Goal: Information Seeking & Learning: Find specific fact

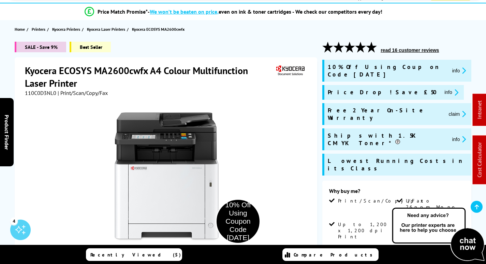
scroll to position [102, 0]
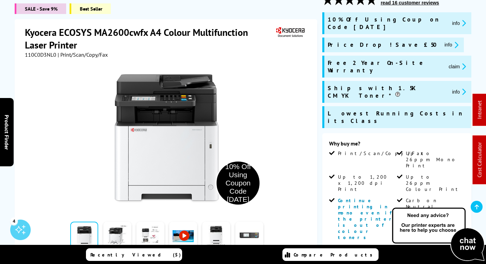
click at [40, 54] on span "110C0D3NL0" at bounding box center [40, 54] width 31 height 7
copy span "110C0D3NL0"
click at [447, 62] on button "claim" at bounding box center [457, 66] width 21 height 8
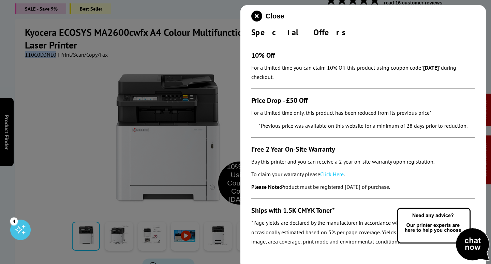
click at [332, 174] on link "Click Here" at bounding box center [332, 174] width 24 height 7
drag, startPoint x: 257, startPoint y: 16, endPoint x: 253, endPoint y: 18, distance: 4.4
click at [257, 16] on icon "close modal" at bounding box center [256, 16] width 11 height 11
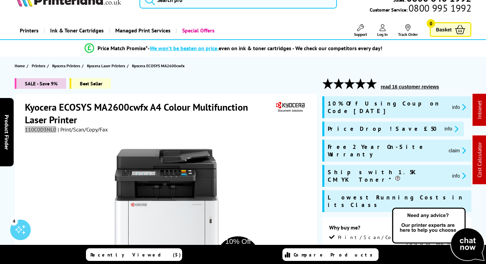
scroll to position [0, 0]
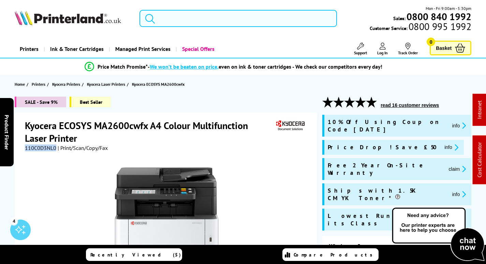
click at [193, 13] on input "search" at bounding box center [238, 18] width 197 height 17
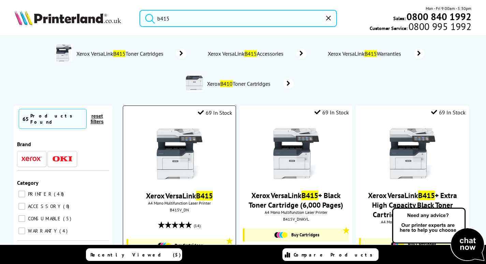
type input "b415"
click at [184, 143] on img at bounding box center [179, 153] width 51 height 51
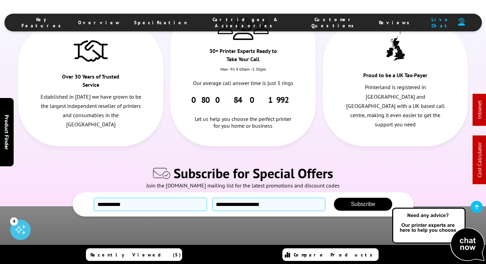
scroll to position [3841, 0]
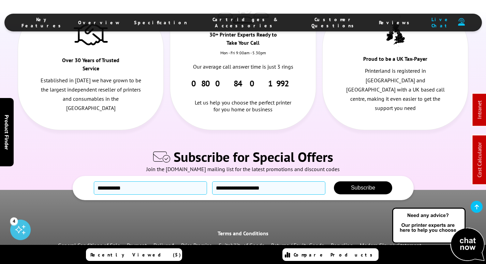
click at [168, 241] on link "Delivery*" at bounding box center [163, 244] width 21 height 7
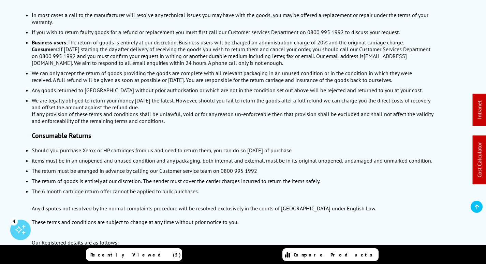
scroll to position [790, 0]
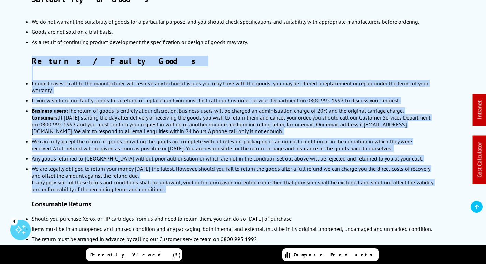
drag, startPoint x: 30, startPoint y: 59, endPoint x: 173, endPoint y: 198, distance: 199.2
copy div "Returns / Faulty Goods In most cases a call to the manufacturer will resolve an…"
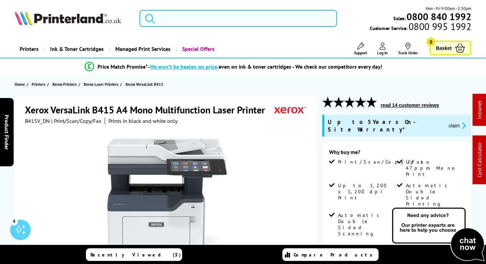
click at [196, 18] on input "search" at bounding box center [238, 18] width 197 height 17
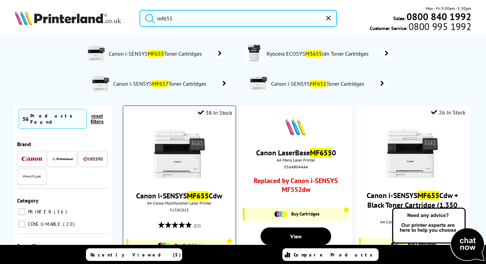
type input "mf655"
click at [185, 164] on img at bounding box center [179, 153] width 51 height 51
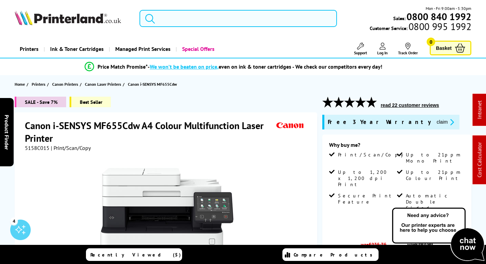
click at [196, 22] on input "search" at bounding box center [238, 18] width 197 height 17
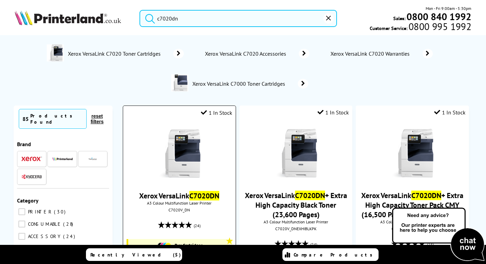
type input "c7020dn"
click at [189, 158] on img at bounding box center [179, 153] width 51 height 51
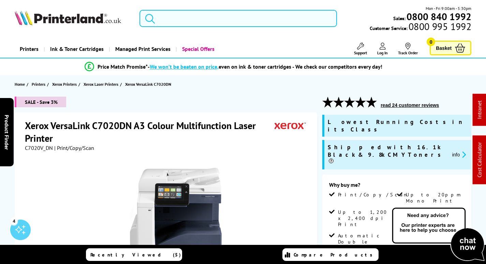
click at [214, 19] on input "search" at bounding box center [238, 18] width 197 height 17
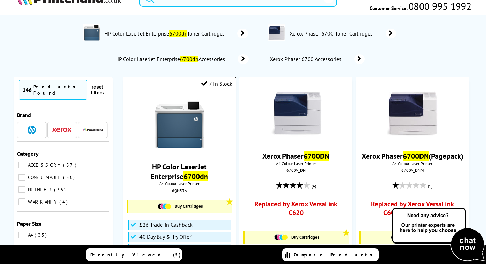
scroll to position [136, 0]
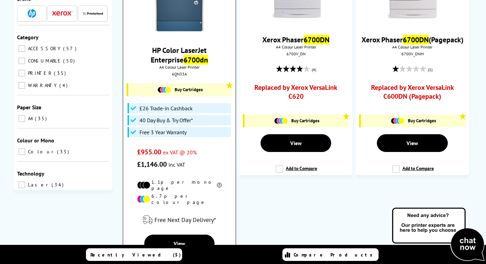
type input "6700dn"
click at [185, 24] on img at bounding box center [179, 8] width 51 height 51
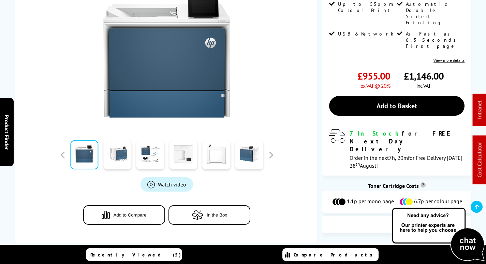
scroll to position [205, 0]
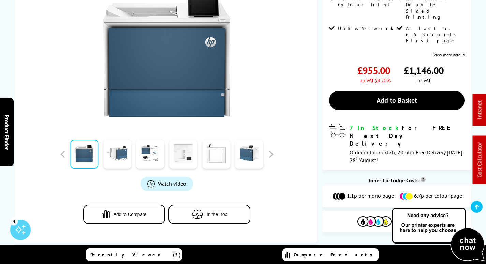
click at [266, 21] on span "Cartridges & Accessories" at bounding box center [284, 25] width 61 height 18
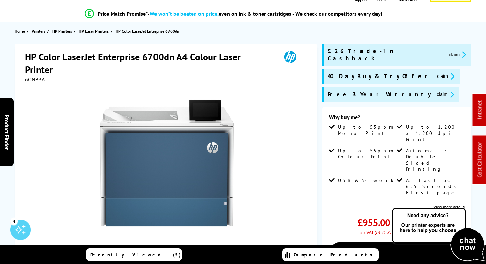
scroll to position [0, 0]
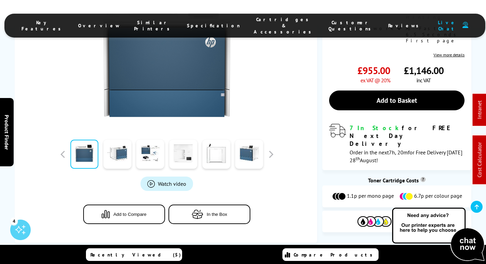
click at [254, 20] on span "Cartridges & Accessories" at bounding box center [284, 25] width 61 height 18
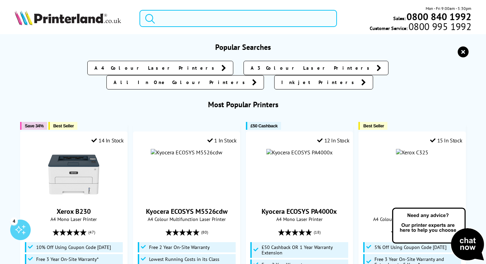
drag, startPoint x: 201, startPoint y: 17, endPoint x: 204, endPoint y: 14, distance: 3.9
click at [202, 17] on input "search" at bounding box center [238, 18] width 197 height 17
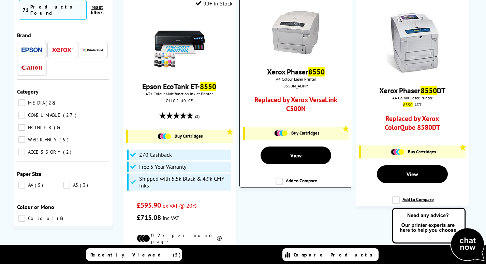
scroll to position [136, 0]
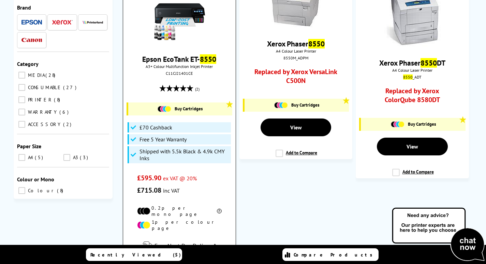
type input "8550"
click at [187, 12] on img at bounding box center [179, 16] width 51 height 51
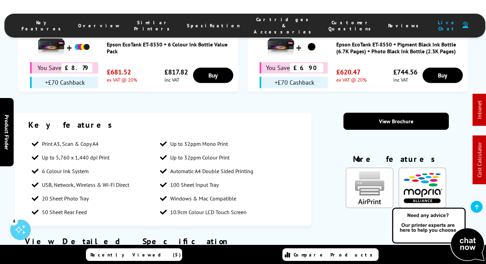
scroll to position [682, 0]
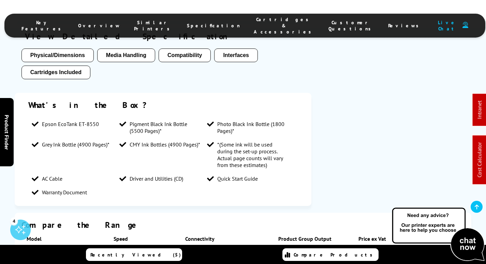
click at [262, 19] on li "Cartridges & Accessories" at bounding box center [284, 25] width 75 height 18
click at [263, 21] on span "Cartridges & Accessories" at bounding box center [284, 25] width 61 height 18
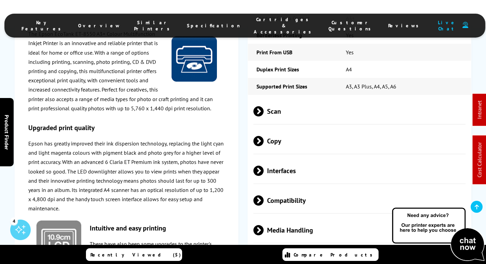
scroll to position [1141, 0]
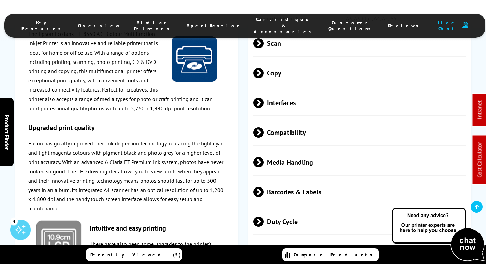
click at [302, 149] on span "Media Handling" at bounding box center [359, 162] width 212 height 26
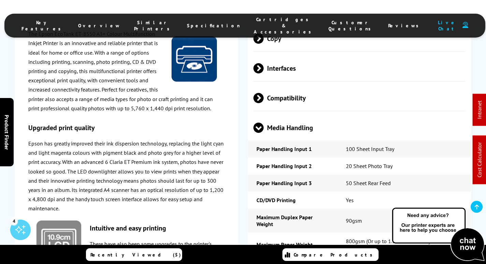
scroll to position [1107, 0]
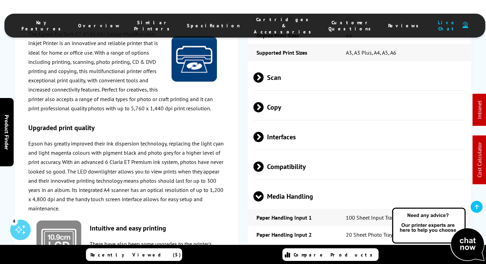
click at [285, 183] on span "Media Handling" at bounding box center [359, 196] width 212 height 26
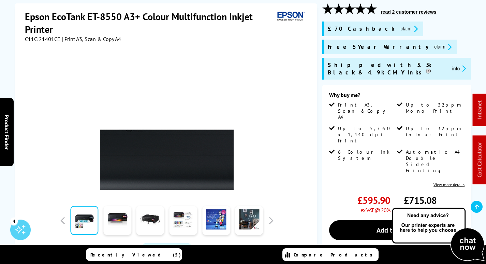
scroll to position [50, 0]
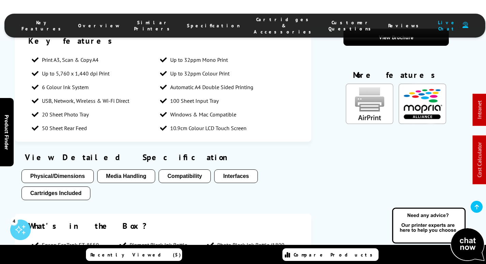
click at [263, 20] on span "Cartridges & Accessories" at bounding box center [284, 25] width 61 height 18
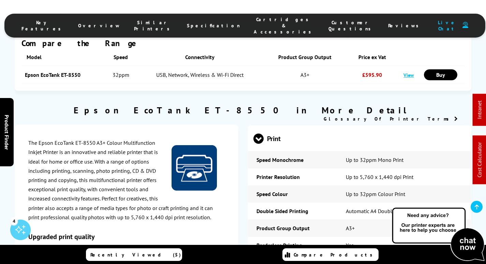
scroll to position [0, 0]
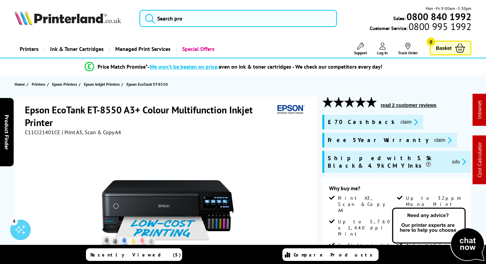
click at [358, 40] on div "Printers Laser Printers Colour Laser Printers A4 Colour Laser Printers A3 Colou…" at bounding box center [243, 48] width 457 height 17
click at [359, 45] on icon at bounding box center [360, 46] width 7 height 7
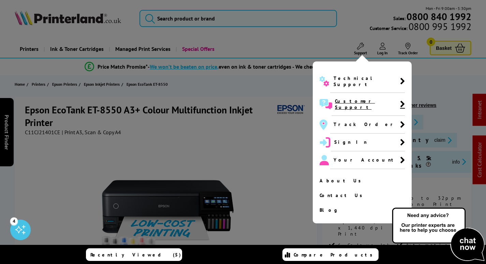
click at [349, 98] on span "Customer Support" at bounding box center [367, 104] width 65 height 12
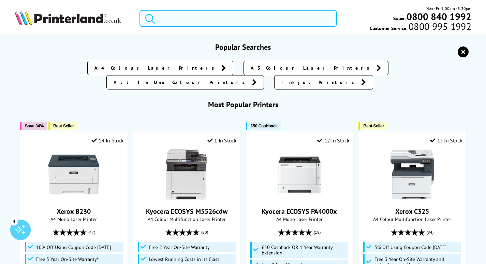
click at [178, 17] on input "search" at bounding box center [238, 18] width 197 height 17
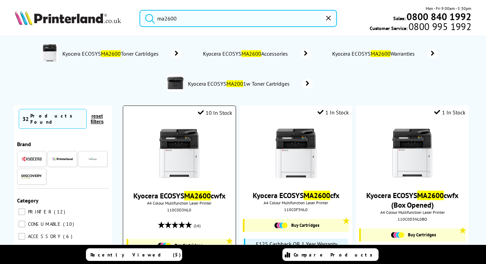
click at [179, 209] on div "110C0D3NL0" at bounding box center [179, 209] width 102 height 5
copy div "110C0D3NL0"
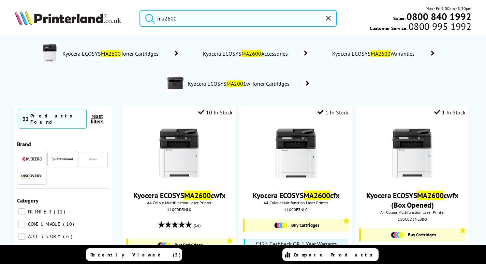
drag, startPoint x: 192, startPoint y: 18, endPoint x: 59, endPoint y: 20, distance: 133.0
click at [59, 20] on div "ma2600 Mon - Fri 9:00am - 5:30pm Sales: 0800 840 1992 Customer Service: 0800 99…" at bounding box center [243, 20] width 486 height 30
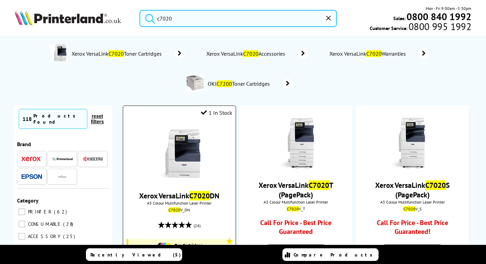
type input "c7020"
click at [190, 157] on img at bounding box center [179, 153] width 51 height 51
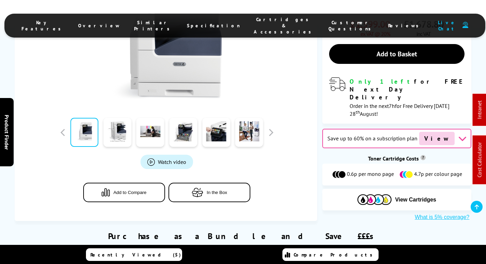
scroll to position [273, 0]
click at [265, 20] on span "Cartridges & Accessories" at bounding box center [284, 25] width 61 height 18
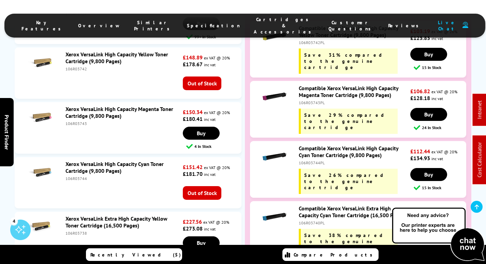
scroll to position [2945, 0]
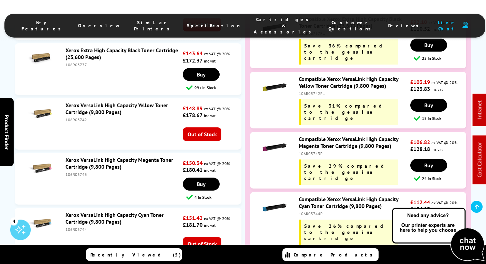
copy div "106R03740PL"
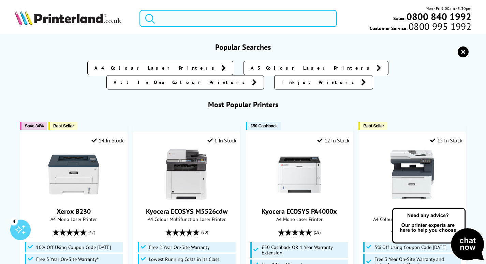
click at [204, 21] on input "search" at bounding box center [238, 18] width 197 height 17
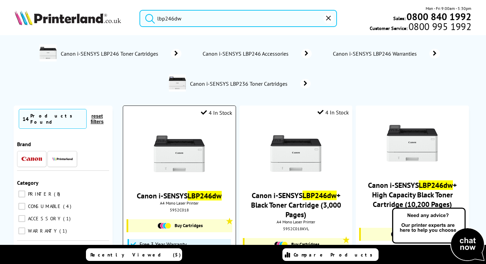
type input "lbp246dw"
click at [168, 157] on img at bounding box center [179, 153] width 51 height 51
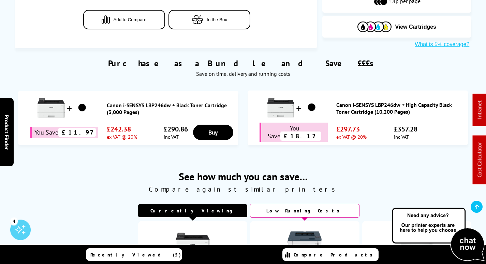
scroll to position [341, 0]
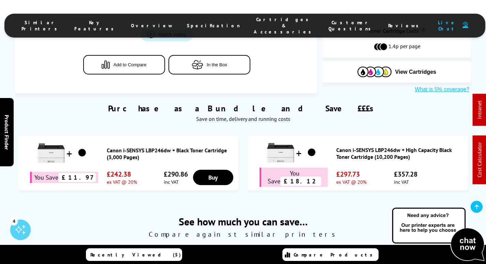
click at [266, 23] on span "Cartridges & Accessories" at bounding box center [284, 25] width 61 height 18
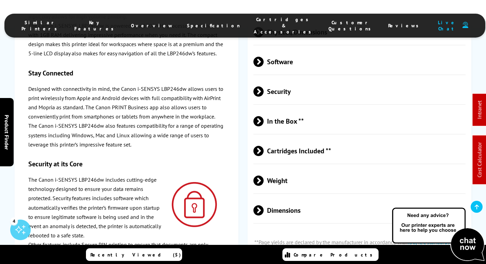
scroll to position [1602, 0]
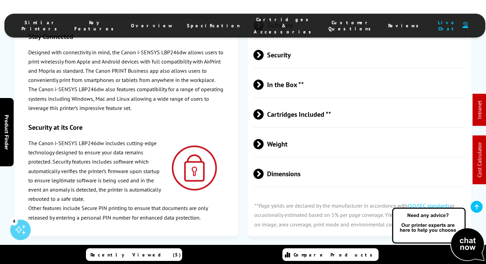
click at [327, 101] on span "Cartridges Included **" at bounding box center [359, 114] width 212 height 26
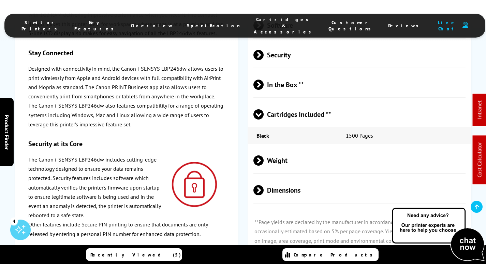
click at [327, 101] on span "Cartridges Included **" at bounding box center [359, 114] width 212 height 26
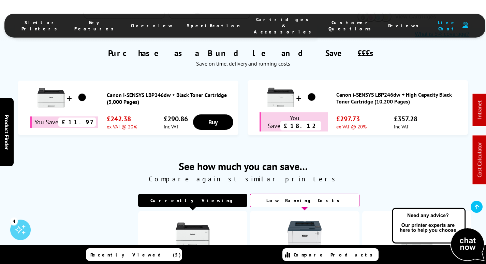
scroll to position [341, 0]
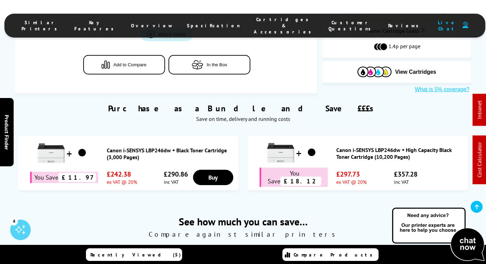
click at [361, 146] on link "Canon i-SENSYS LBP246dw + High Capacity Black Toner Cartridge (10,200 Pages)" at bounding box center [400, 153] width 128 height 14
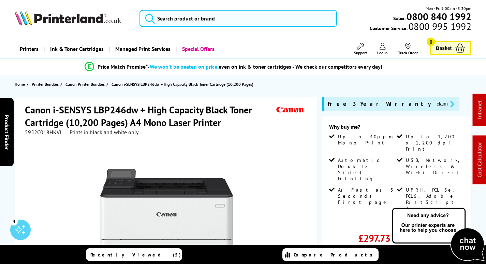
click at [47, 131] on span "5952C018HKVL" at bounding box center [44, 132] width 38 height 7
copy span "5952C018HKVL"
click at [191, 17] on input "search" at bounding box center [238, 18] width 197 height 17
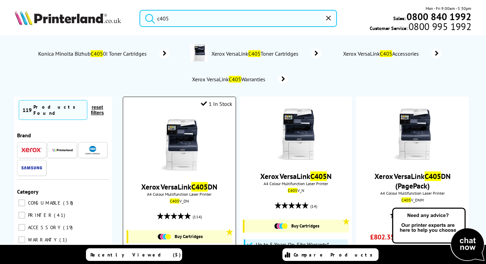
type input "c405"
click at [178, 151] on img at bounding box center [179, 144] width 51 height 51
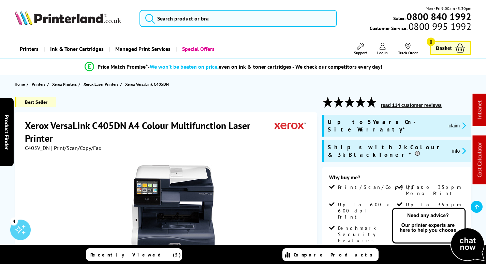
scroll to position [205, 0]
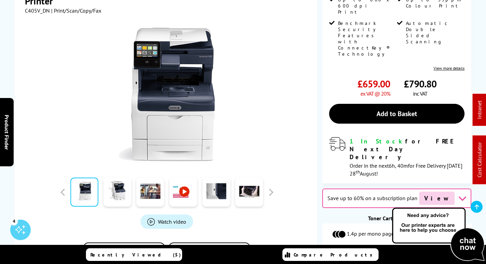
click at [254, 20] on span "Cartridges & Accessories" at bounding box center [284, 25] width 61 height 18
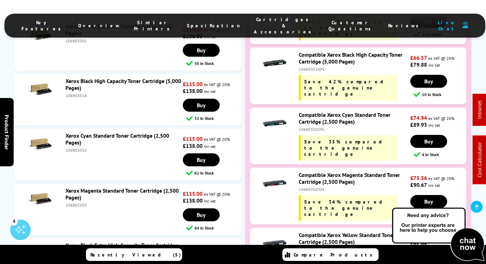
scroll to position [2563, 0]
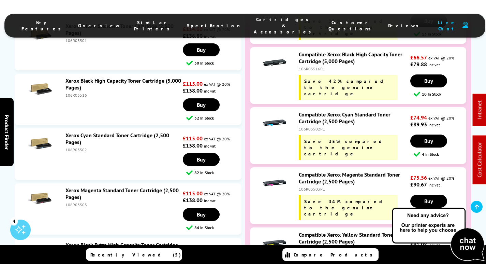
copy div "106R03528PL"
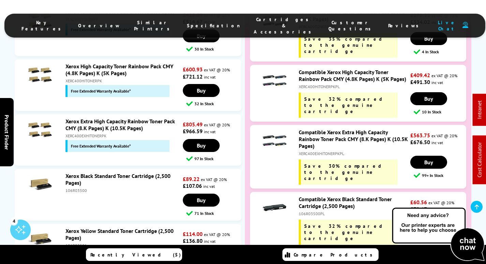
scroll to position [0, 0]
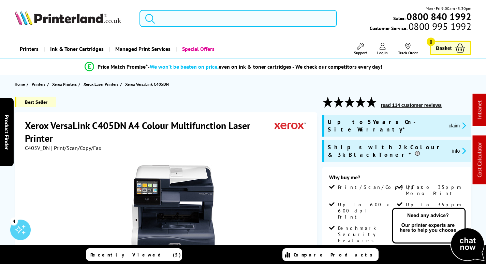
click at [225, 17] on input "search" at bounding box center [238, 18] width 197 height 17
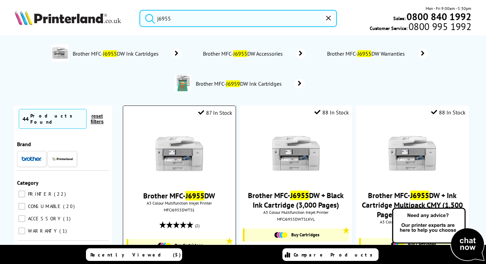
type input "j6955"
click at [184, 148] on img at bounding box center [179, 153] width 51 height 51
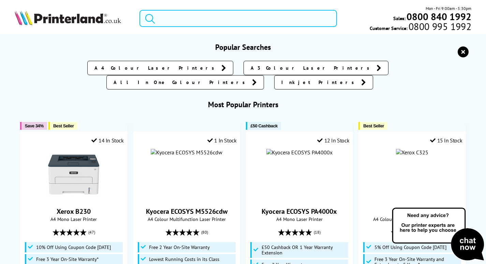
click at [176, 18] on input "search" at bounding box center [238, 18] width 197 height 17
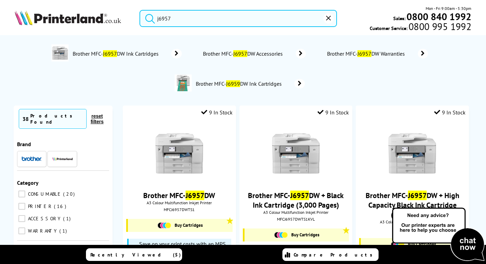
type input "j6957"
drag, startPoint x: 189, startPoint y: 20, endPoint x: 115, endPoint y: 29, distance: 73.9
click at [115, 29] on div "j6957 Mon - Fri 9:00am - 5:30pm Sales: 0800 840 1992 Customer Service: 0800 995…" at bounding box center [243, 20] width 486 height 30
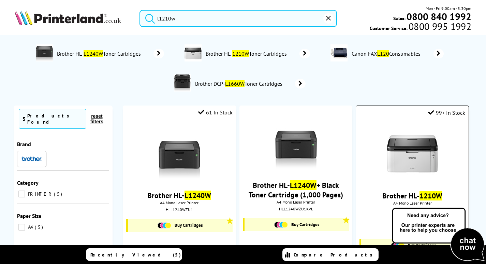
type input "l1210w"
click at [396, 138] on img at bounding box center [412, 153] width 51 height 51
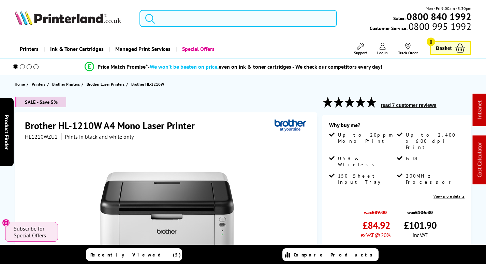
click at [193, 19] on input "search" at bounding box center [238, 18] width 197 height 17
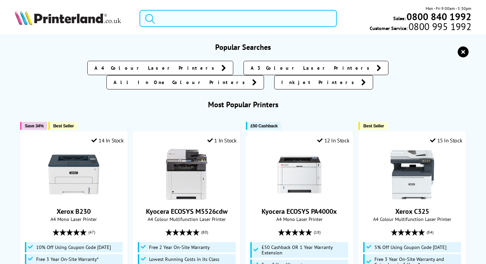
paste input "106R03480"
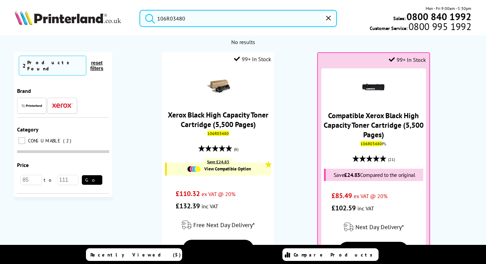
type input "106R03480"
drag, startPoint x: 201, startPoint y: 19, endPoint x: 98, endPoint y: 19, distance: 102.7
click at [98, 19] on div "106R03480 Mon - Fri 9:00am - 5:30pm Sales: 0800 840 1992 Customer Service: 0800…" at bounding box center [243, 20] width 486 height 30
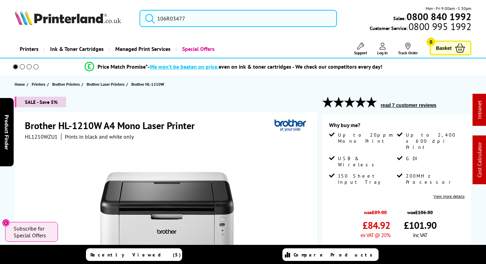
type input "106R03477"
click at [140, 10] on button "submit" at bounding box center [148, 17] width 17 height 15
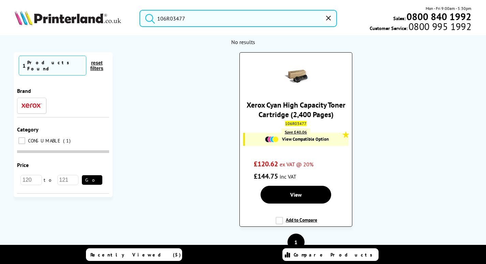
click at [300, 108] on link "Xerox Cyan High Capacity Toner Cartridge (2,400 Pages)" at bounding box center [296, 109] width 99 height 19
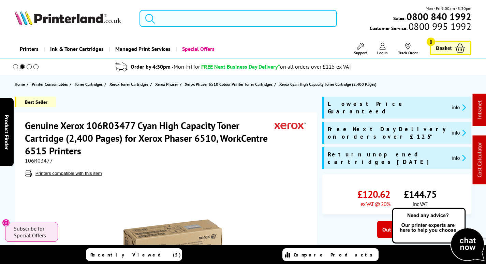
click at [184, 15] on input "search" at bounding box center [238, 18] width 197 height 17
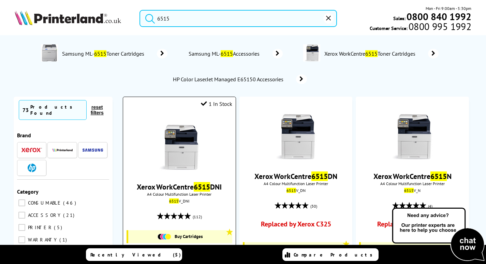
type input "6515"
click at [183, 143] on img at bounding box center [179, 144] width 51 height 51
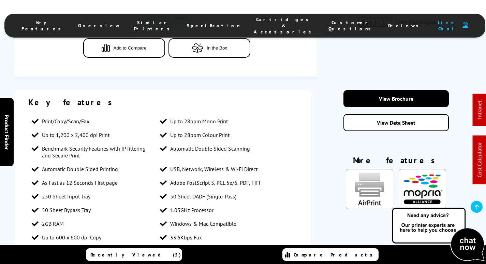
click at [254, 23] on span "Cartridges & Accessories" at bounding box center [284, 25] width 61 height 18
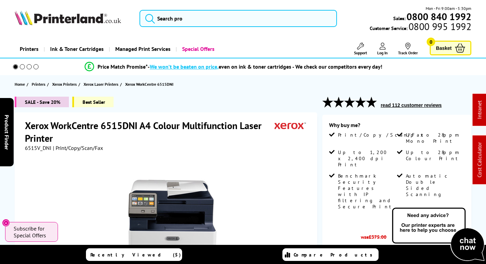
click at [195, 28] on div "Mon - Fri 9:00am - 5:30pm Sales: 0800 840 1992 Customer Service: 0800 995 1992" at bounding box center [243, 20] width 486 height 30
click at [202, 14] on input "search" at bounding box center [238, 18] width 197 height 17
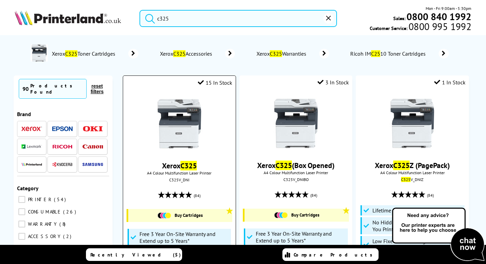
type input "c325"
click at [177, 149] on img at bounding box center [179, 123] width 51 height 51
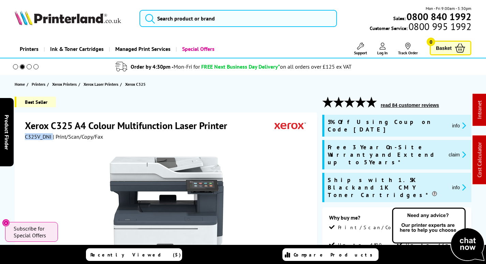
drag, startPoint x: 51, startPoint y: 137, endPoint x: 26, endPoint y: 138, distance: 25.6
click at [26, 138] on div "C325V_DNI | Print/Scan/Copy/Fax" at bounding box center [64, 136] width 78 height 7
copy div "C325V_DNI"
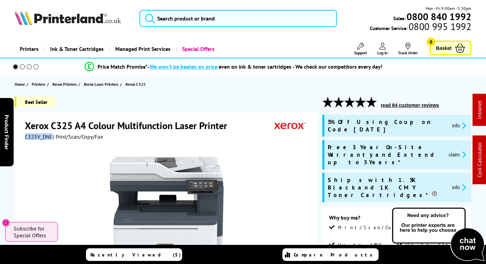
drag, startPoint x: 455, startPoint y: 144, endPoint x: 449, endPoint y: 144, distance: 6.5
click at [455, 150] on button "claim" at bounding box center [457, 154] width 21 height 8
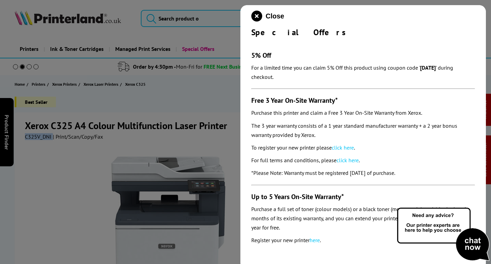
click at [348, 147] on link "click here" at bounding box center [343, 147] width 22 height 7
click at [257, 16] on icon "close modal" at bounding box center [256, 16] width 11 height 11
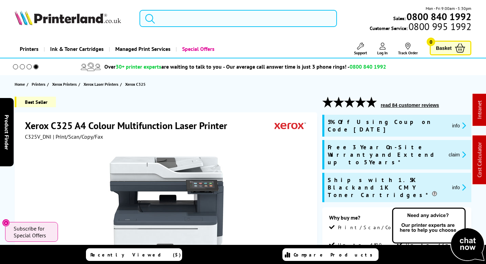
click at [189, 21] on input "search" at bounding box center [238, 18] width 197 height 17
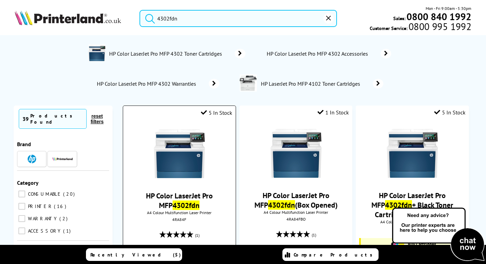
type input "4302fdn"
click at [178, 153] on img at bounding box center [179, 153] width 51 height 51
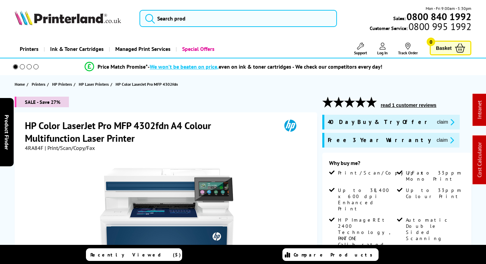
click at [31, 146] on span "4RA84F" at bounding box center [34, 147] width 18 height 7
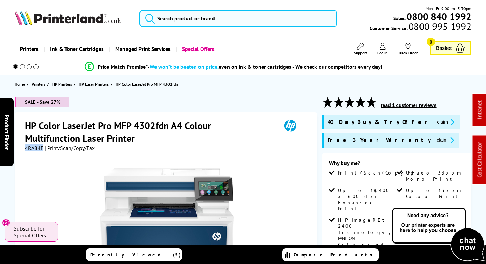
copy span "4RA84F"
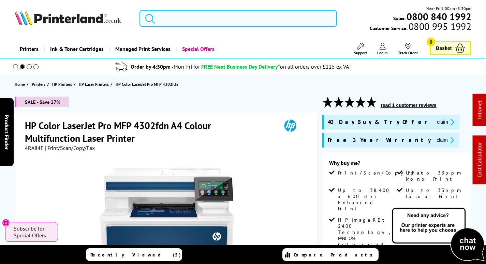
click at [173, 15] on input "search" at bounding box center [238, 18] width 197 height 17
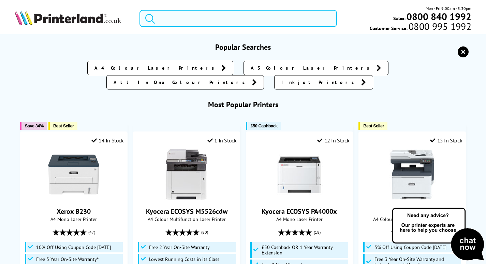
paste input "108R01488"
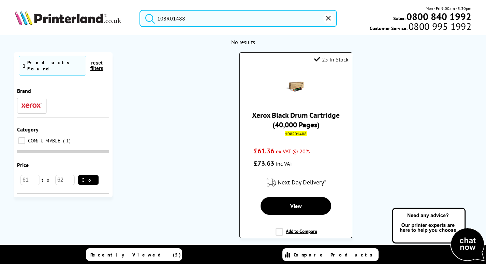
type input "108R01488"
click at [308, 122] on link "Xerox Black Drum Cartridge (40,000 Pages)" at bounding box center [296, 119] width 88 height 19
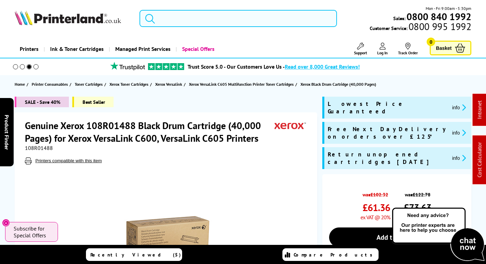
click at [205, 18] on input "search" at bounding box center [238, 18] width 197 height 17
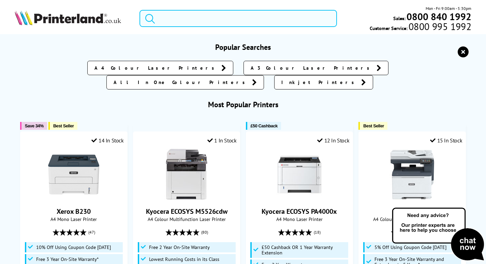
paste input "108R01487"
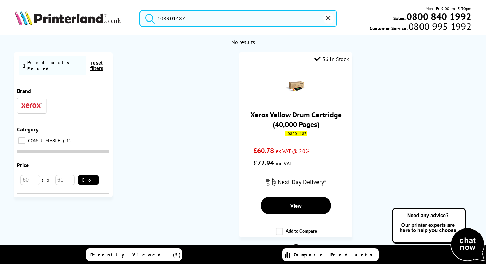
type input "108R01487"
drag, startPoint x: 171, startPoint y: 16, endPoint x: 158, endPoint y: 18, distance: 12.4
click at [108, 16] on div "108R01487 Mon - Fri 9:00am - 5:30pm Sales: 0800 840 1992 Customer Service: 0800…" at bounding box center [243, 20] width 486 height 30
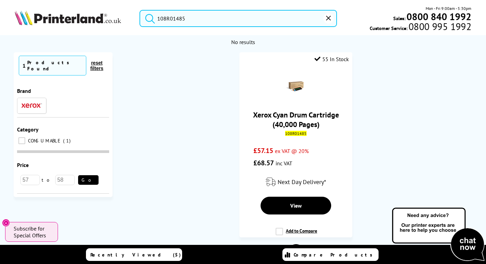
drag, startPoint x: 163, startPoint y: 17, endPoint x: 47, endPoint y: 16, distance: 116.3
click at [47, 16] on div "108R01485 Mon - Fri 9:00am - 5:30pm Sales: 0800 840 1992 Customer Service: 0800…" at bounding box center [243, 20] width 486 height 30
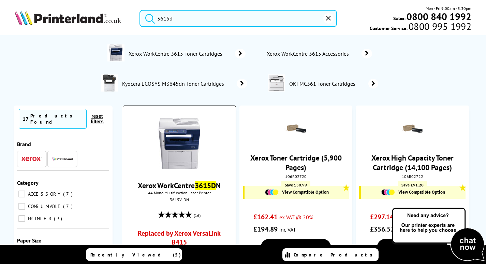
type input "3615d"
click at [197, 134] on img at bounding box center [179, 143] width 51 height 51
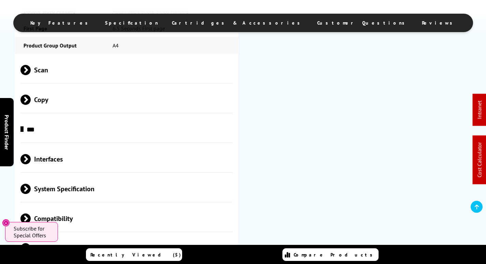
scroll to position [750, 0]
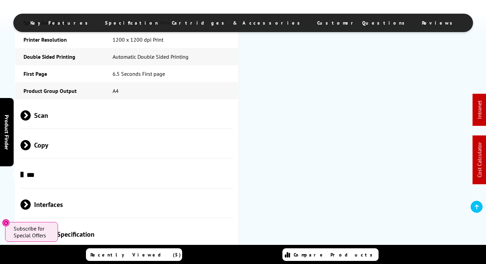
click at [76, 103] on span "Scan" at bounding box center [126, 116] width 212 height 26
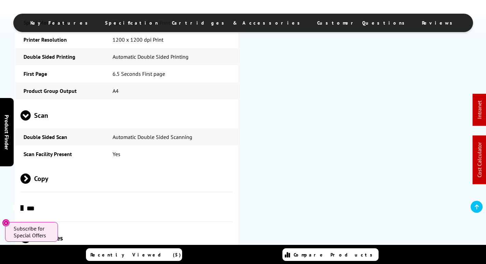
click at [77, 108] on span "Scan" at bounding box center [126, 116] width 212 height 26
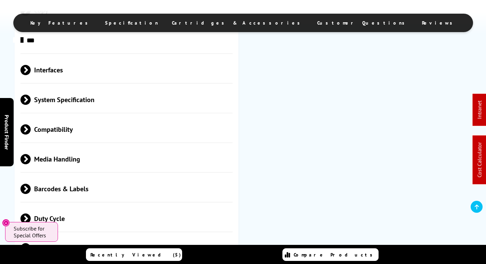
scroll to position [989, 0]
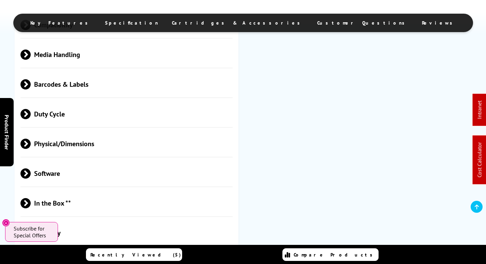
click at [87, 49] on span "Media Handling" at bounding box center [126, 55] width 212 height 26
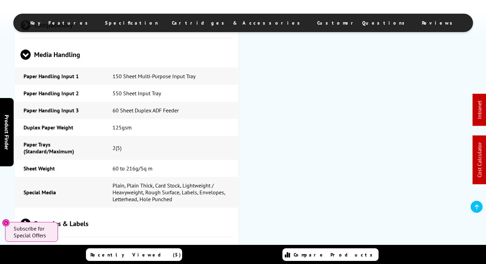
click at [87, 49] on span "Media Handling" at bounding box center [126, 55] width 212 height 26
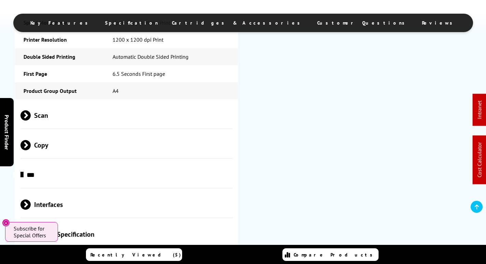
scroll to position [0, 0]
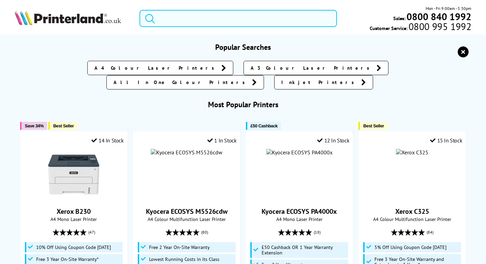
drag, startPoint x: 191, startPoint y: 26, endPoint x: 198, endPoint y: 24, distance: 8.0
click at [194, 26] on input "search" at bounding box center [238, 18] width 197 height 17
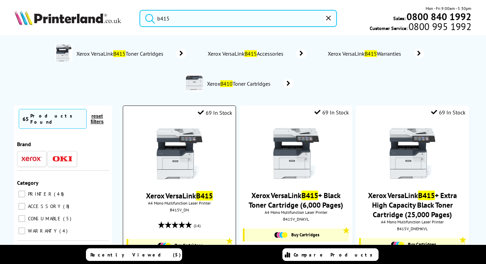
type input "b415"
click at [175, 152] on img at bounding box center [179, 153] width 51 height 51
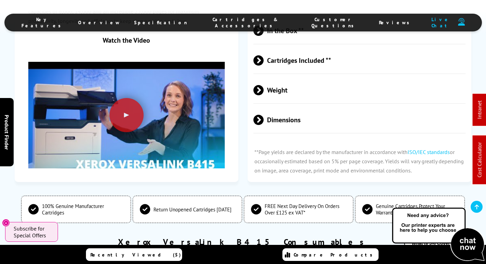
scroll to position [1978, 0]
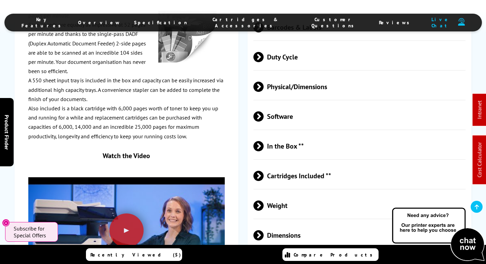
click at [324, 163] on span "Cartridges Included **" at bounding box center [359, 176] width 212 height 26
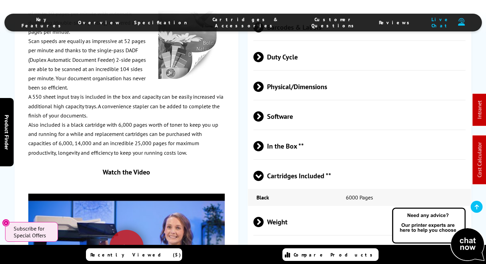
click at [325, 163] on span "Cartridges Included **" at bounding box center [359, 176] width 212 height 26
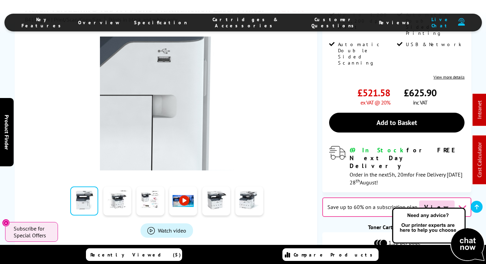
scroll to position [0, 0]
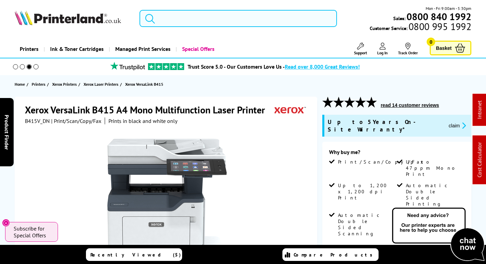
click at [182, 10] on input "search" at bounding box center [238, 18] width 197 height 17
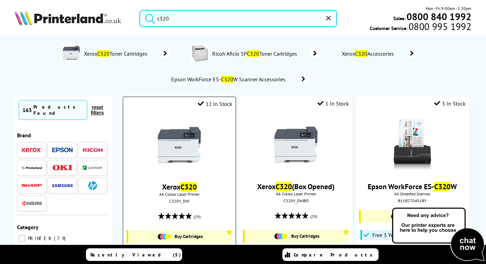
type input "c320"
click at [183, 147] on img at bounding box center [179, 144] width 51 height 51
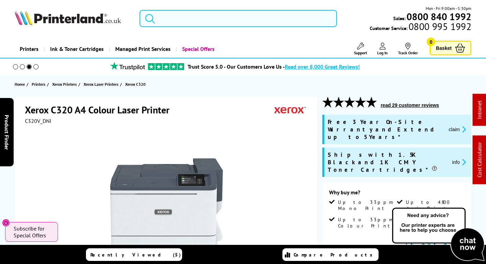
click at [223, 19] on input "search" at bounding box center [238, 18] width 197 height 17
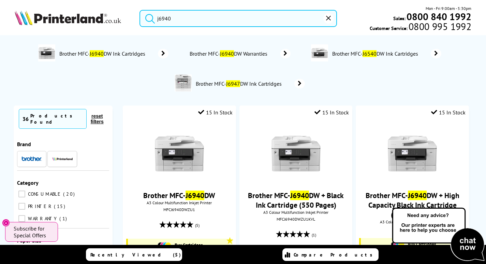
drag, startPoint x: 189, startPoint y: 16, endPoint x: 82, endPoint y: 23, distance: 107.4
click at [82, 23] on div "j6940 Mon - Fri 9:00am - 5:30pm Sales: 0800 840 1992 Customer Service: 0800 995…" at bounding box center [243, 20] width 486 height 30
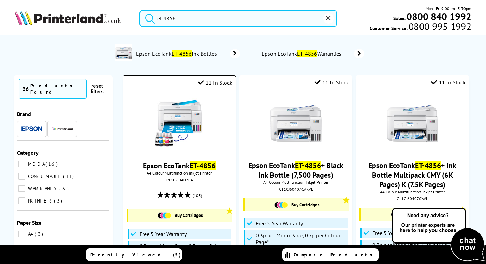
type input "et-4856"
click at [185, 118] on img at bounding box center [179, 123] width 51 height 51
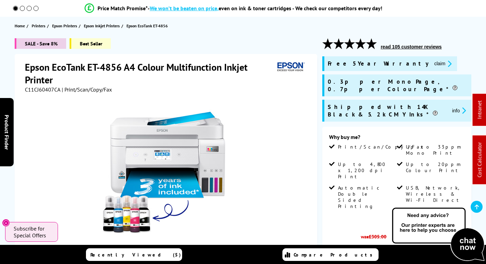
scroll to position [102, 0]
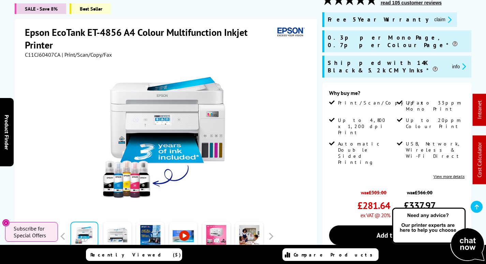
click at [47, 53] on span "C11CJ60407CA" at bounding box center [42, 54] width 35 height 7
copy span "C11CJ60407CA"
click at [432, 20] on button "claim" at bounding box center [442, 20] width 21 height 8
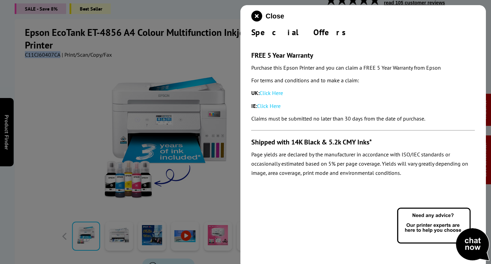
click at [272, 92] on link "Click Here" at bounding box center [272, 92] width 24 height 7
click at [258, 14] on icon "close modal" at bounding box center [256, 16] width 11 height 11
